Goal: Task Accomplishment & Management: Manage account settings

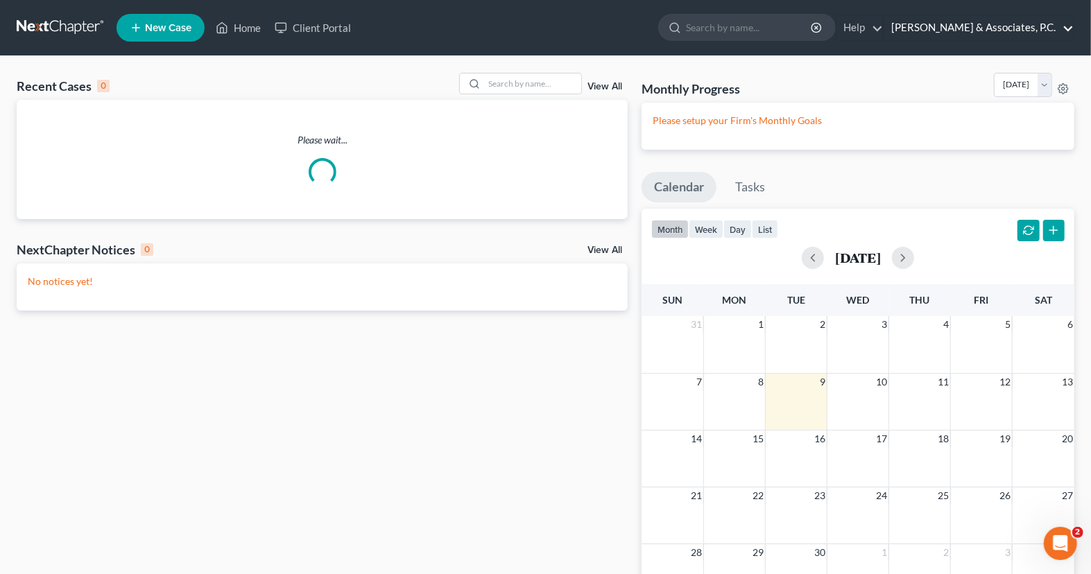
click at [945, 21] on link "[PERSON_NAME] & Associates, P.C." at bounding box center [978, 27] width 189 height 25
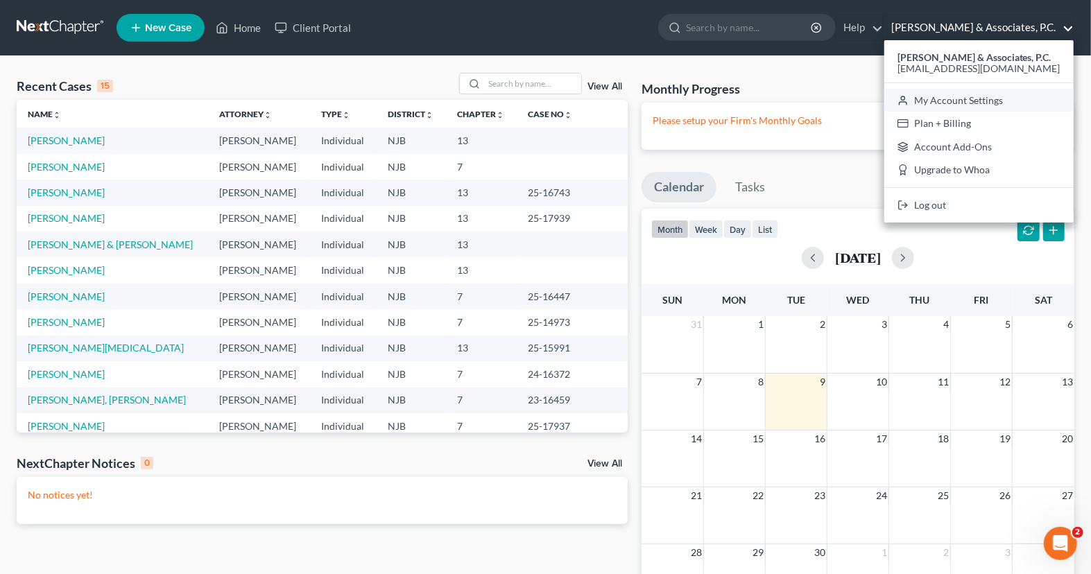
click at [969, 101] on link "My Account Settings" at bounding box center [978, 101] width 189 height 24
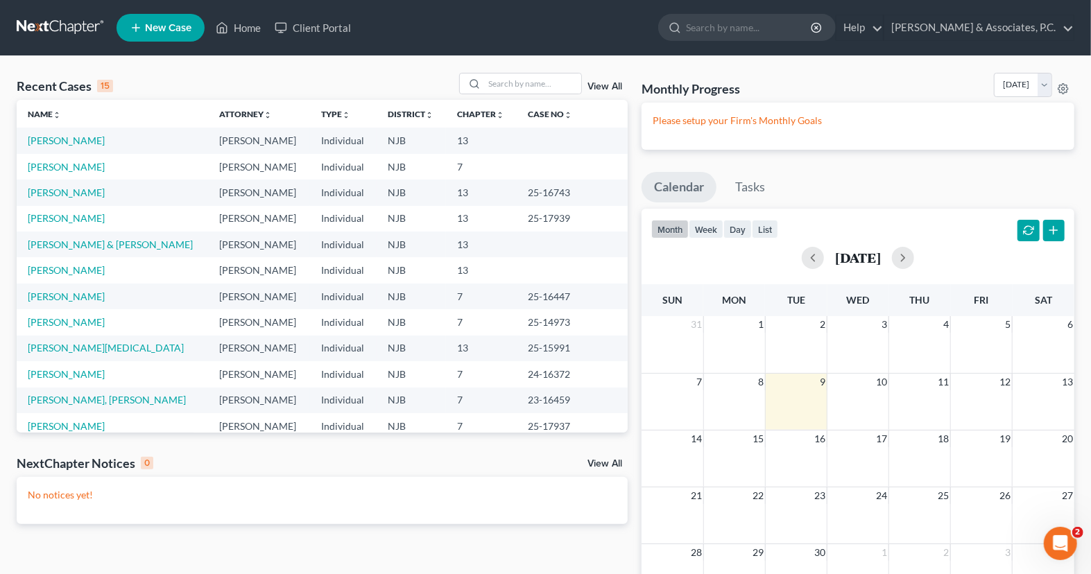
select select "24"
select select "33"
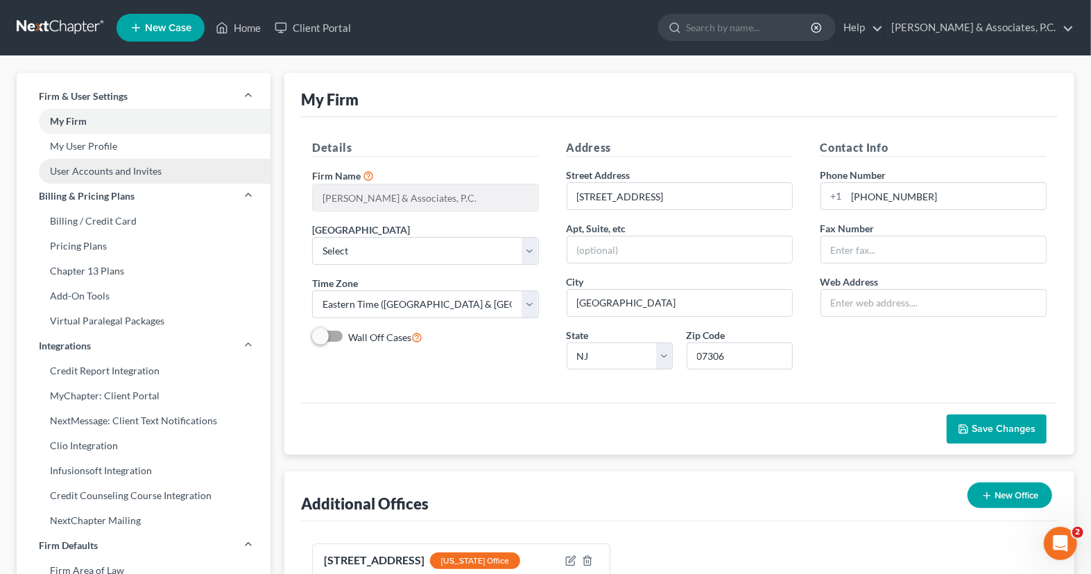
click at [159, 169] on link "User Accounts and Invites" at bounding box center [144, 171] width 254 height 25
select select "1"
select select "0"
select select "2"
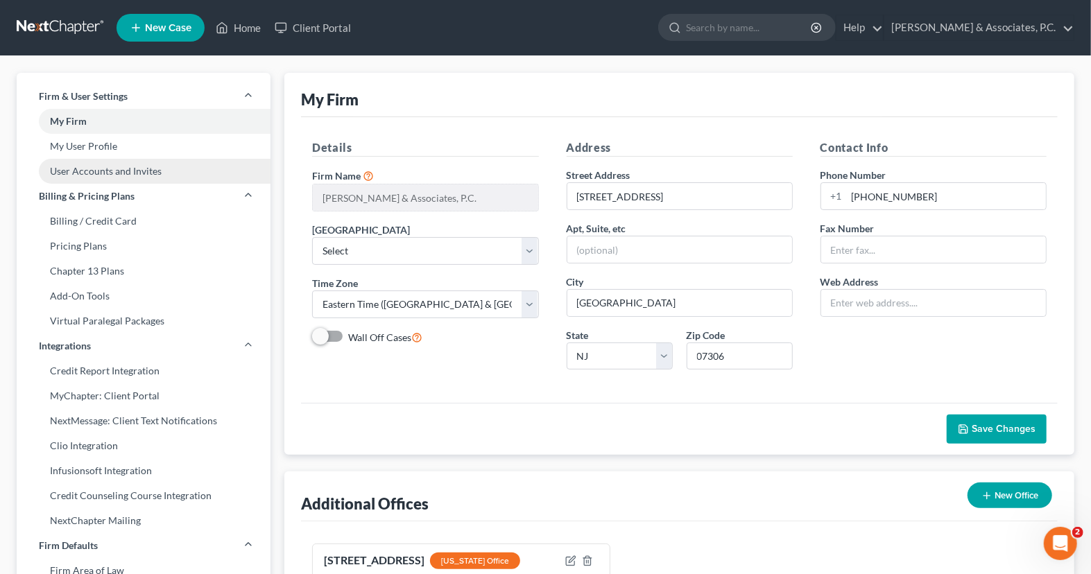
select select "2"
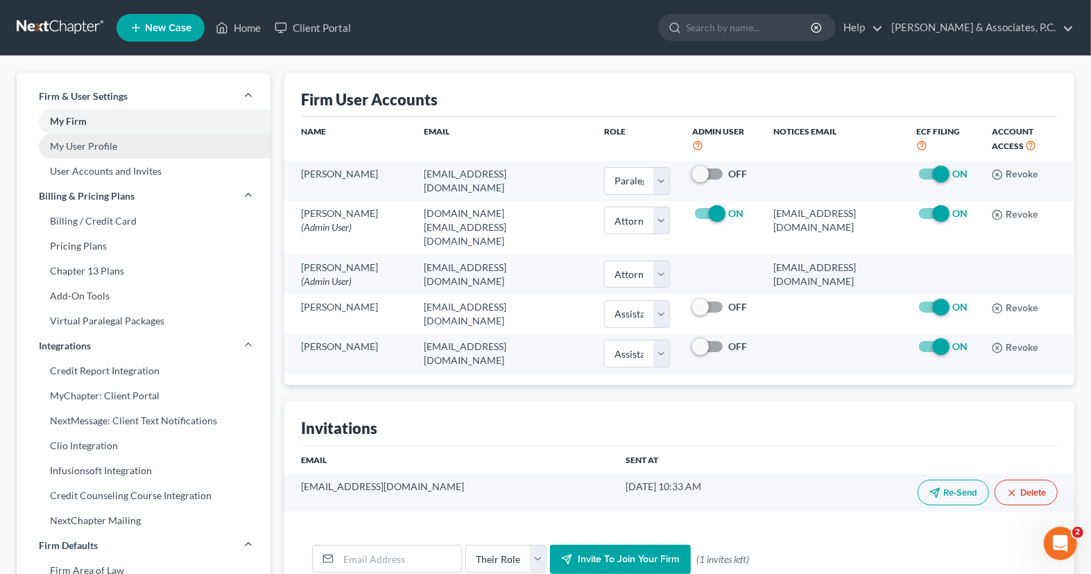
click at [182, 149] on link "My User Profile" at bounding box center [144, 146] width 254 height 25
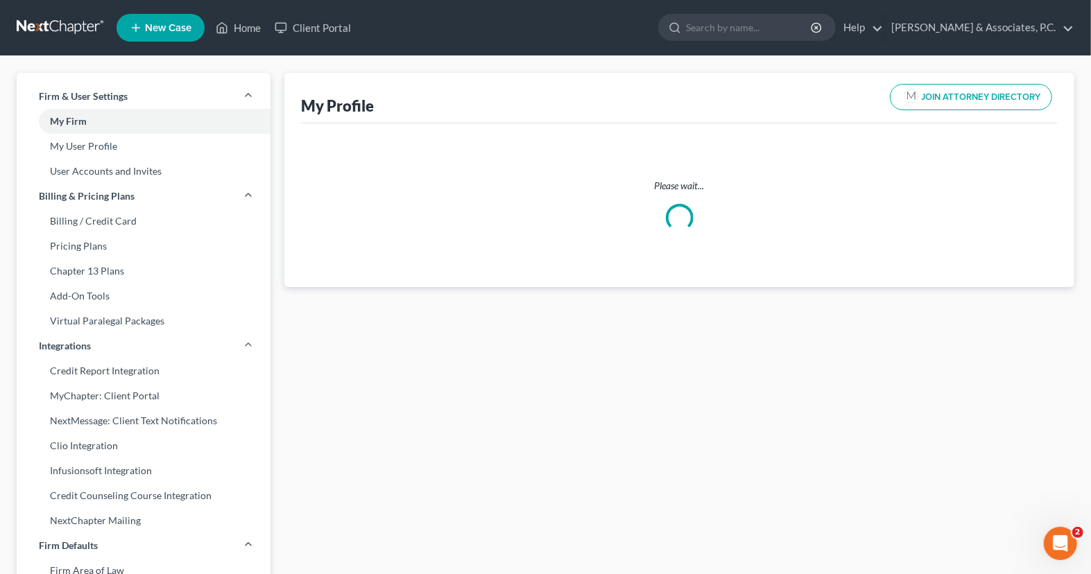
select select "33"
select select "51"
select select "attorney"
select select "0"
